Goal: Find specific page/section: Find specific page/section

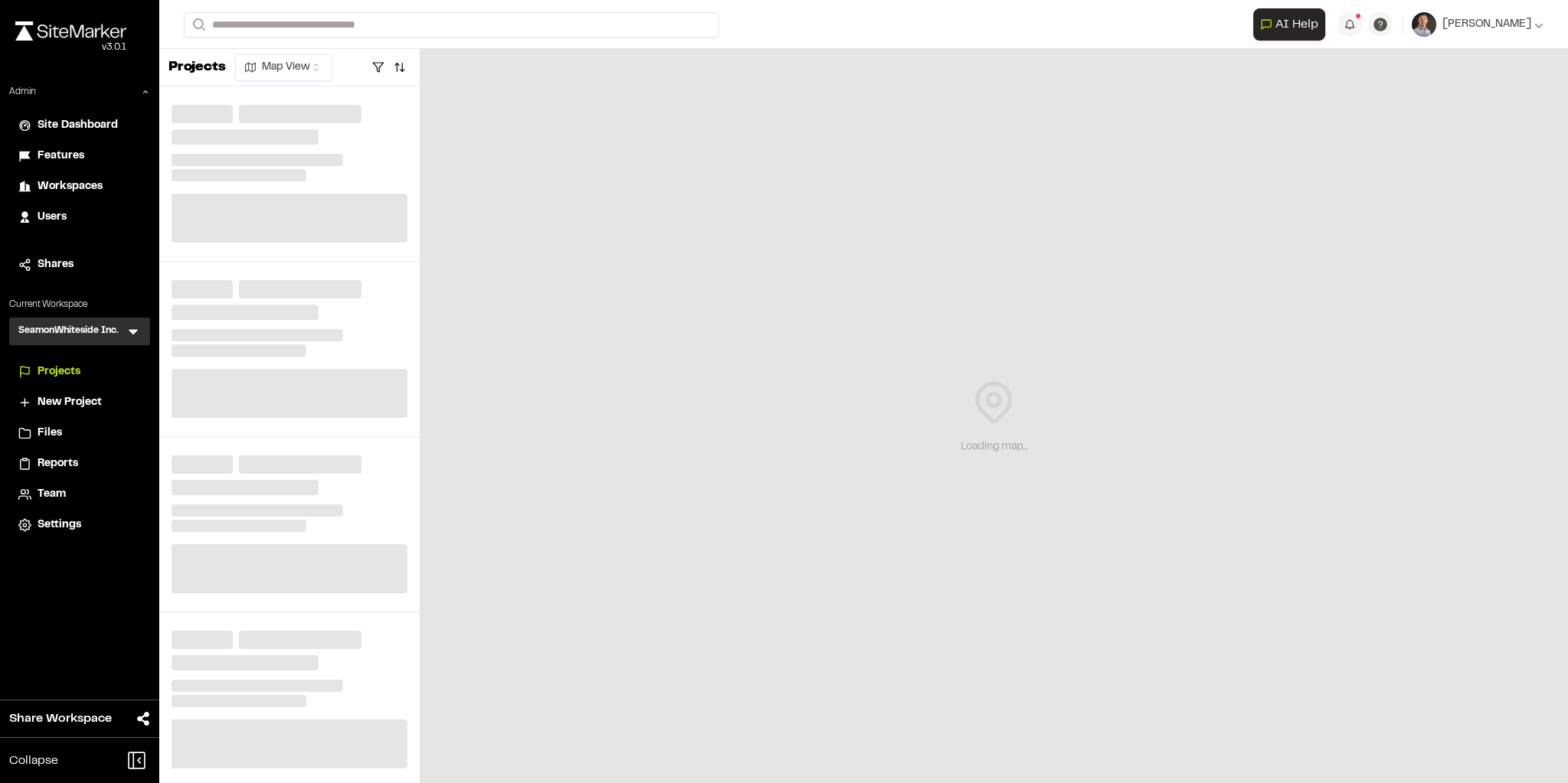
click at [51, 434] on span "Files" at bounding box center [49, 433] width 24 height 17
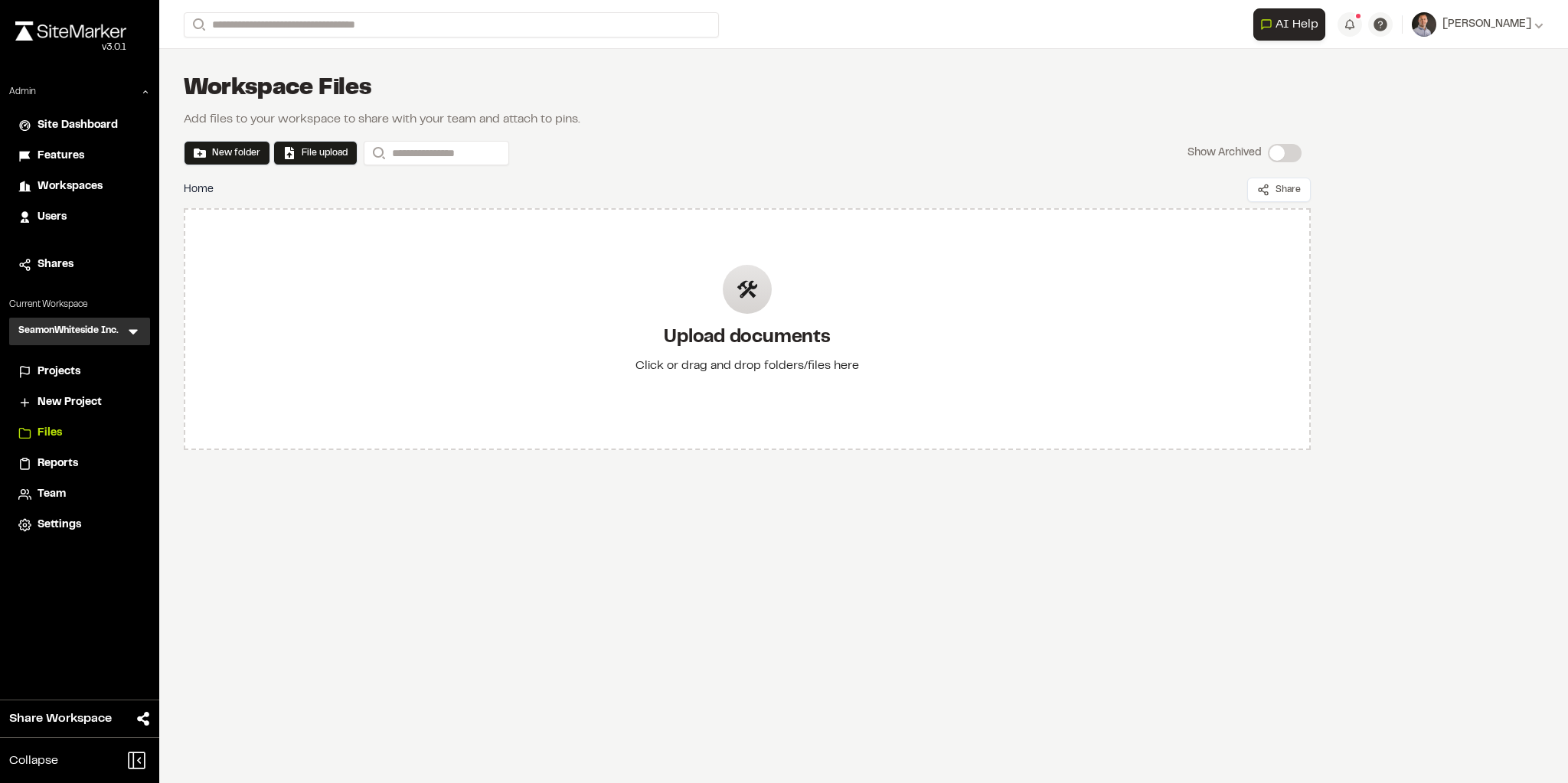
click at [49, 474] on li "Reports" at bounding box center [79, 464] width 141 height 29
click at [68, 463] on span "Reports" at bounding box center [58, 464] width 41 height 17
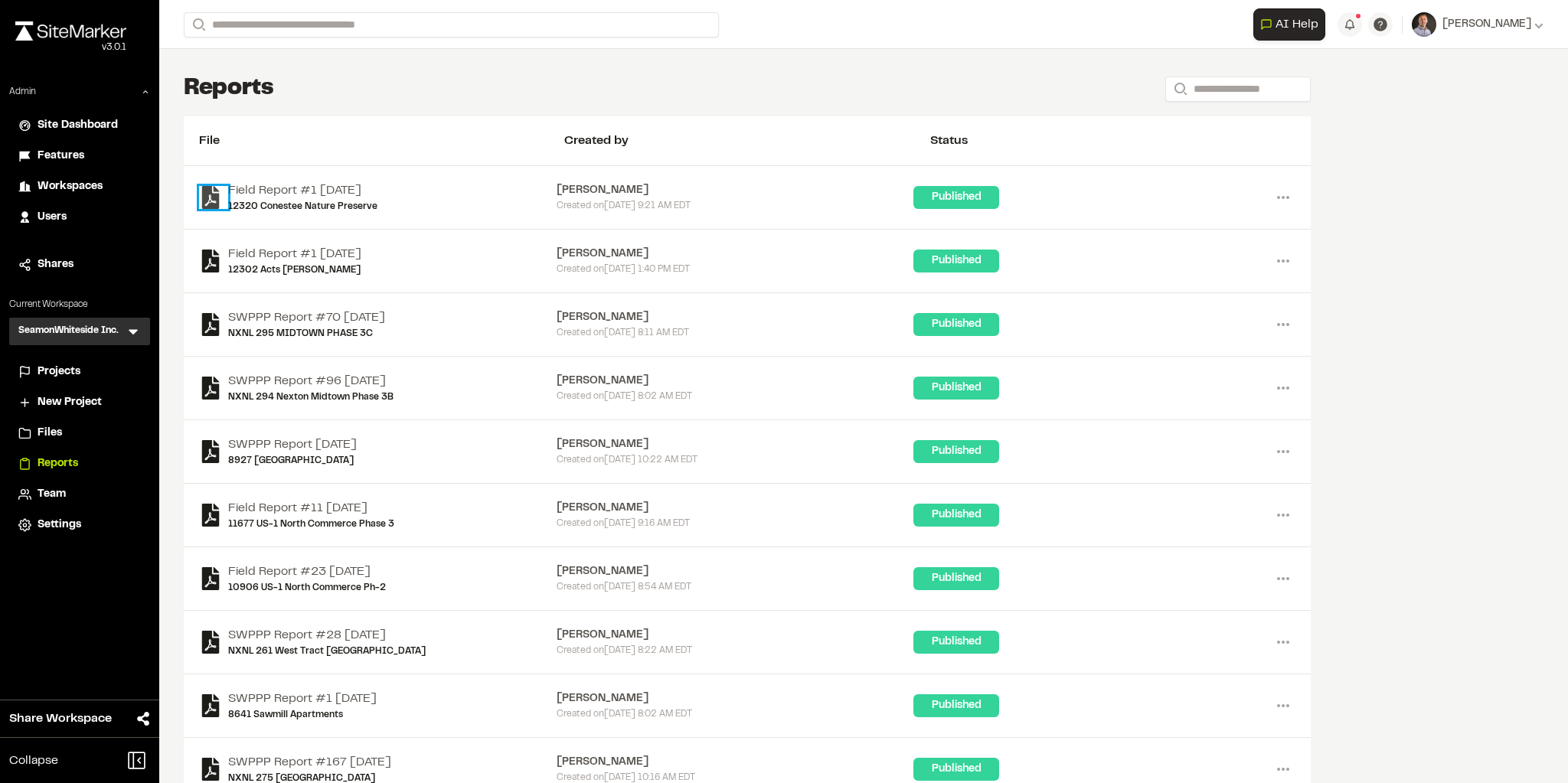
click at [211, 203] on icon at bounding box center [211, 198] width 18 height 23
